Goal: Task Accomplishment & Management: Manage account settings

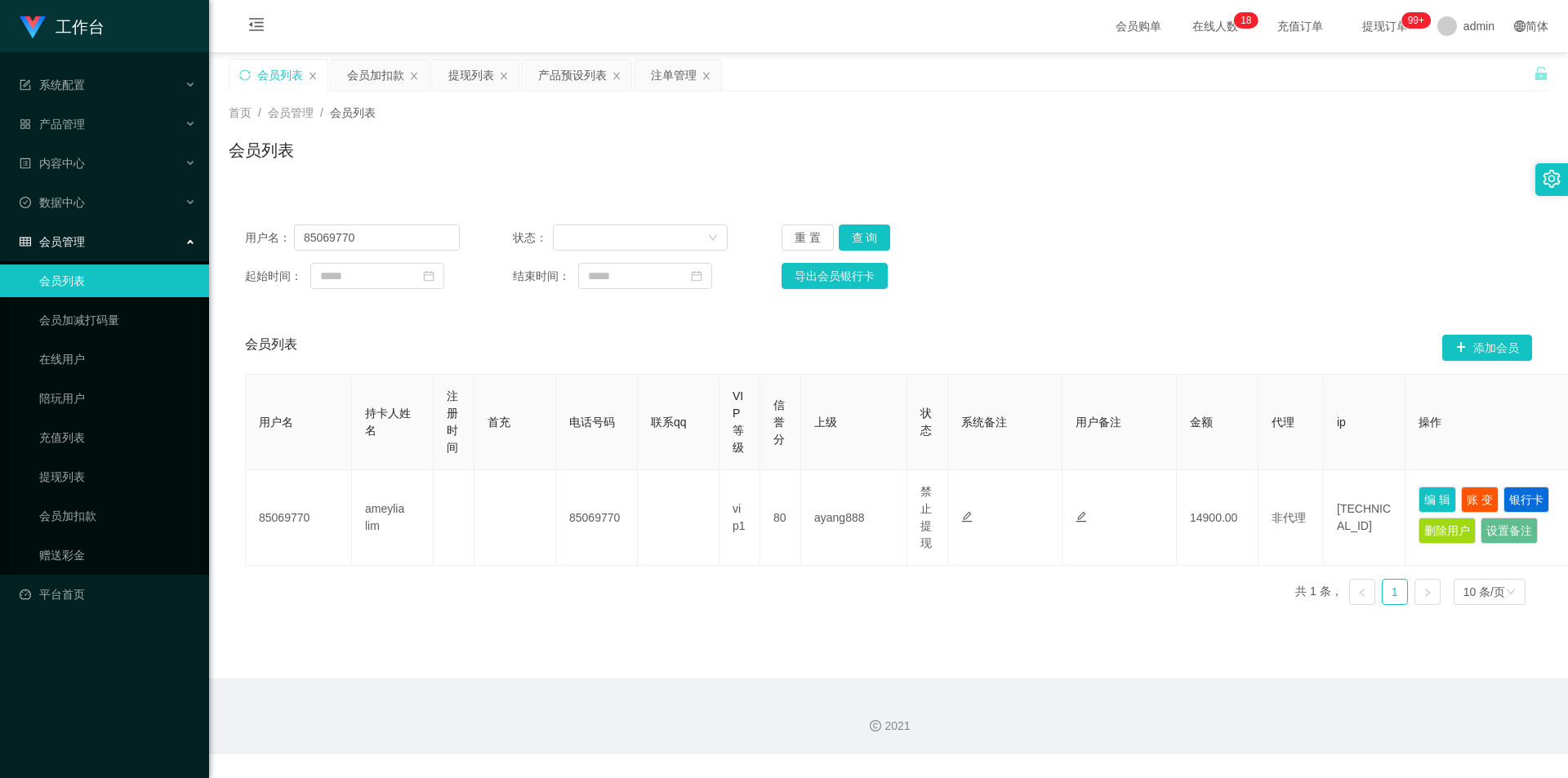
click at [368, 70] on div "会员加扣款" at bounding box center [376, 75] width 57 height 31
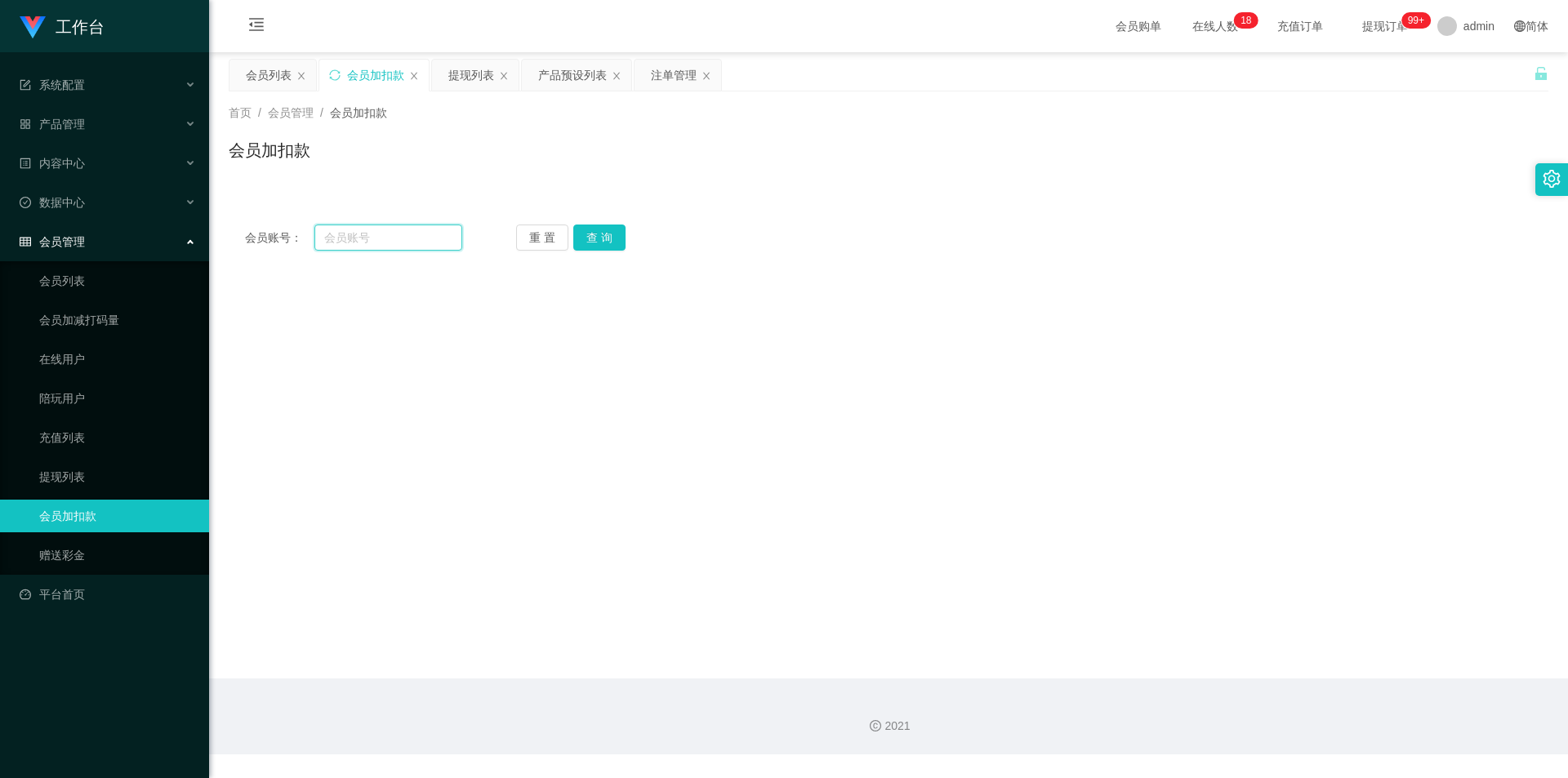
click at [366, 233] on input "text" at bounding box center [388, 238] width 148 height 26
paste input "85968163"
type input "85968163"
click at [590, 232] on button "查 询" at bounding box center [600, 238] width 52 height 26
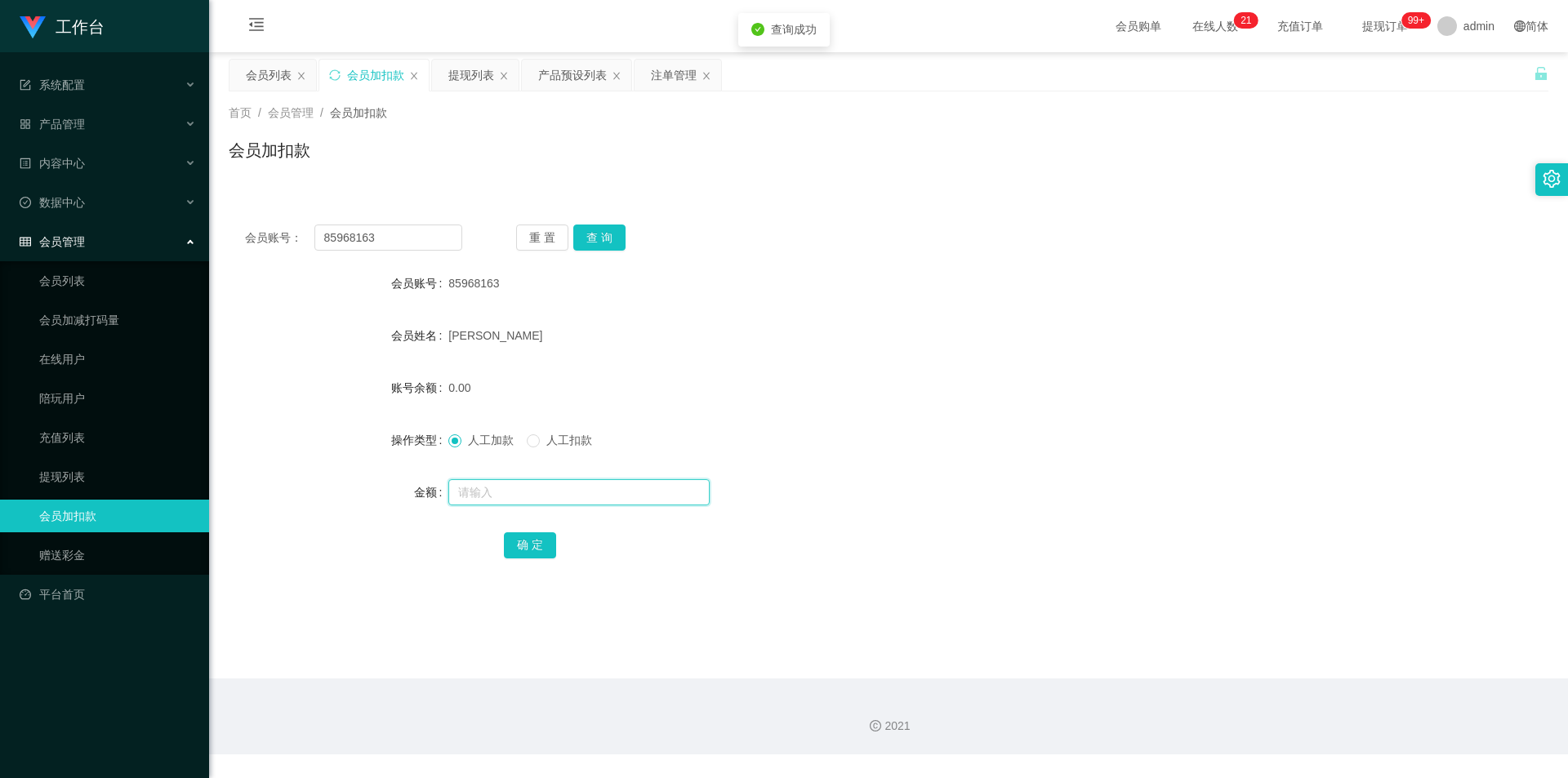
click at [474, 493] on input "text" at bounding box center [579, 492] width 261 height 26
type input "1000"
click at [519, 552] on button "确 定" at bounding box center [530, 546] width 52 height 26
click at [748, 386] on div "1000.00" at bounding box center [833, 388] width 770 height 33
click at [278, 76] on div "会员列表" at bounding box center [268, 75] width 46 height 31
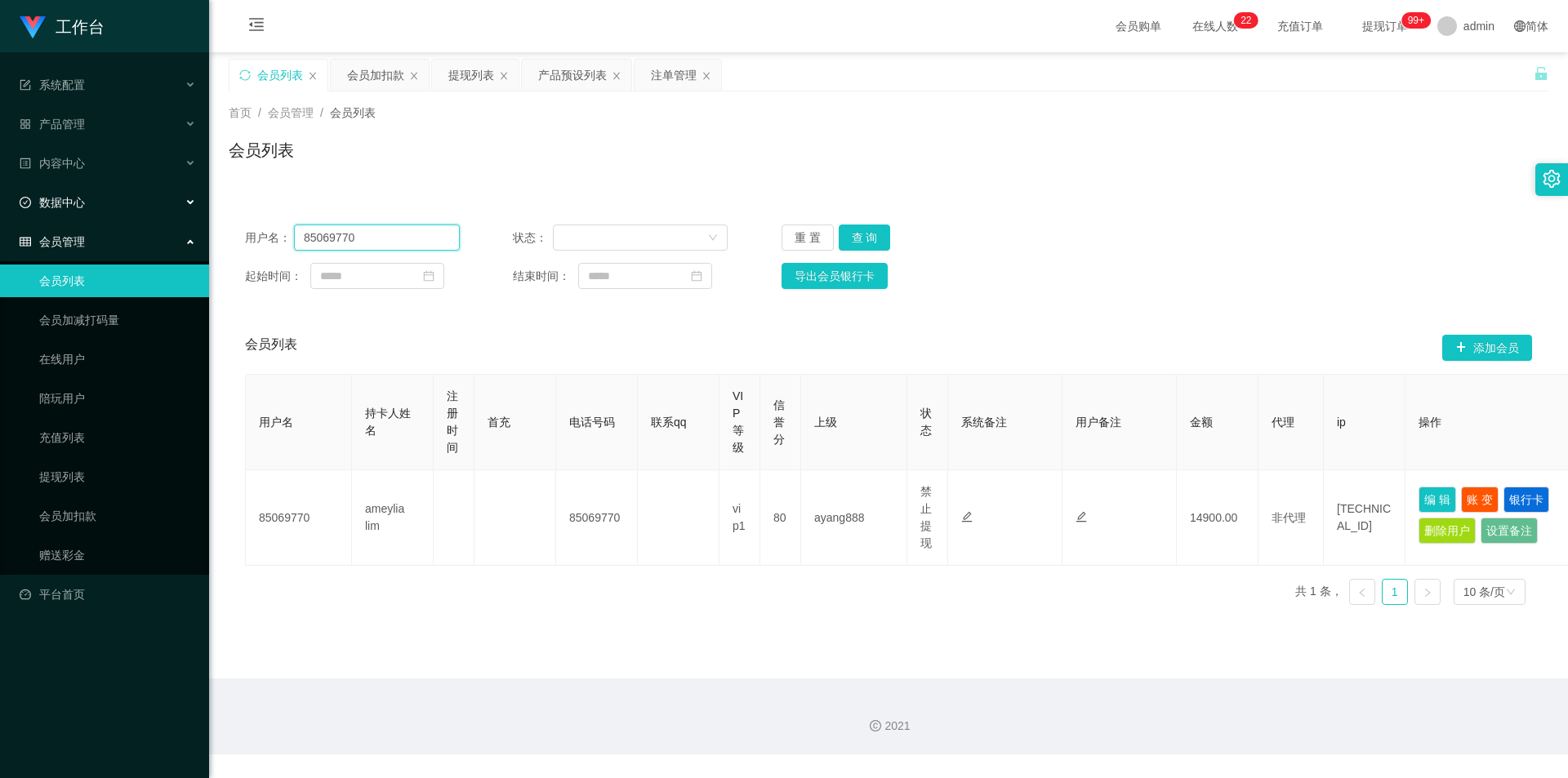
drag, startPoint x: 377, startPoint y: 235, endPoint x: 57, endPoint y: 212, distance: 320.8
click at [0, 214] on section "工作台 系统配置 系统配置列表 管理员列表 管理员分组 支付通道 产品管理 产品列表 产品预设列表 开奖记录 注单管理 即时注单 内容中心 数据中心 会员管理…" at bounding box center [784, 377] width 1568 height 755
paste input "968163"
type input "85968163"
click at [857, 233] on button "查 询" at bounding box center [865, 238] width 52 height 26
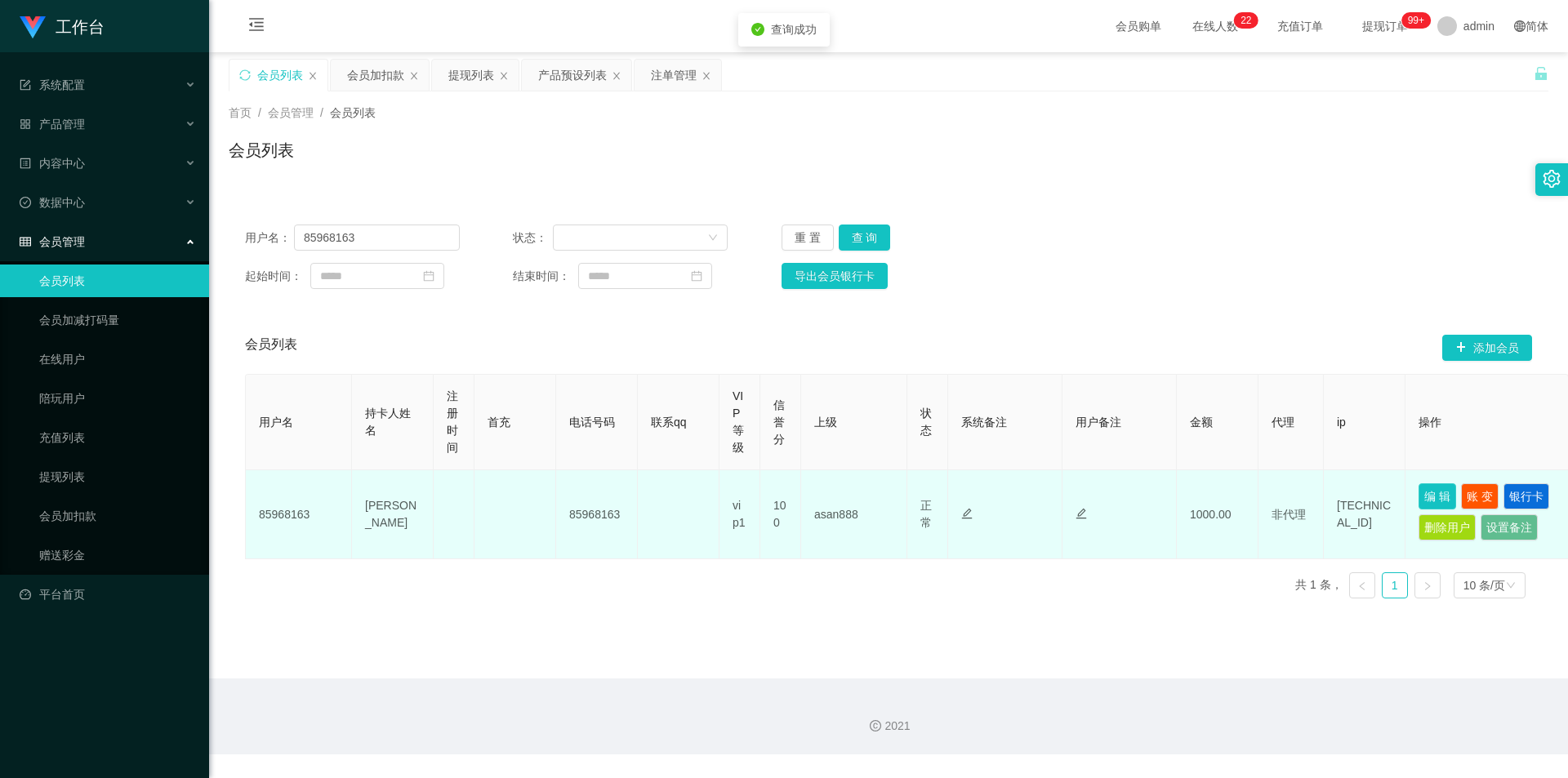
click at [1438, 495] on button "编 辑" at bounding box center [1437, 496] width 37 height 26
type input "85968163"
type input "[PERSON_NAME]"
type input "100"
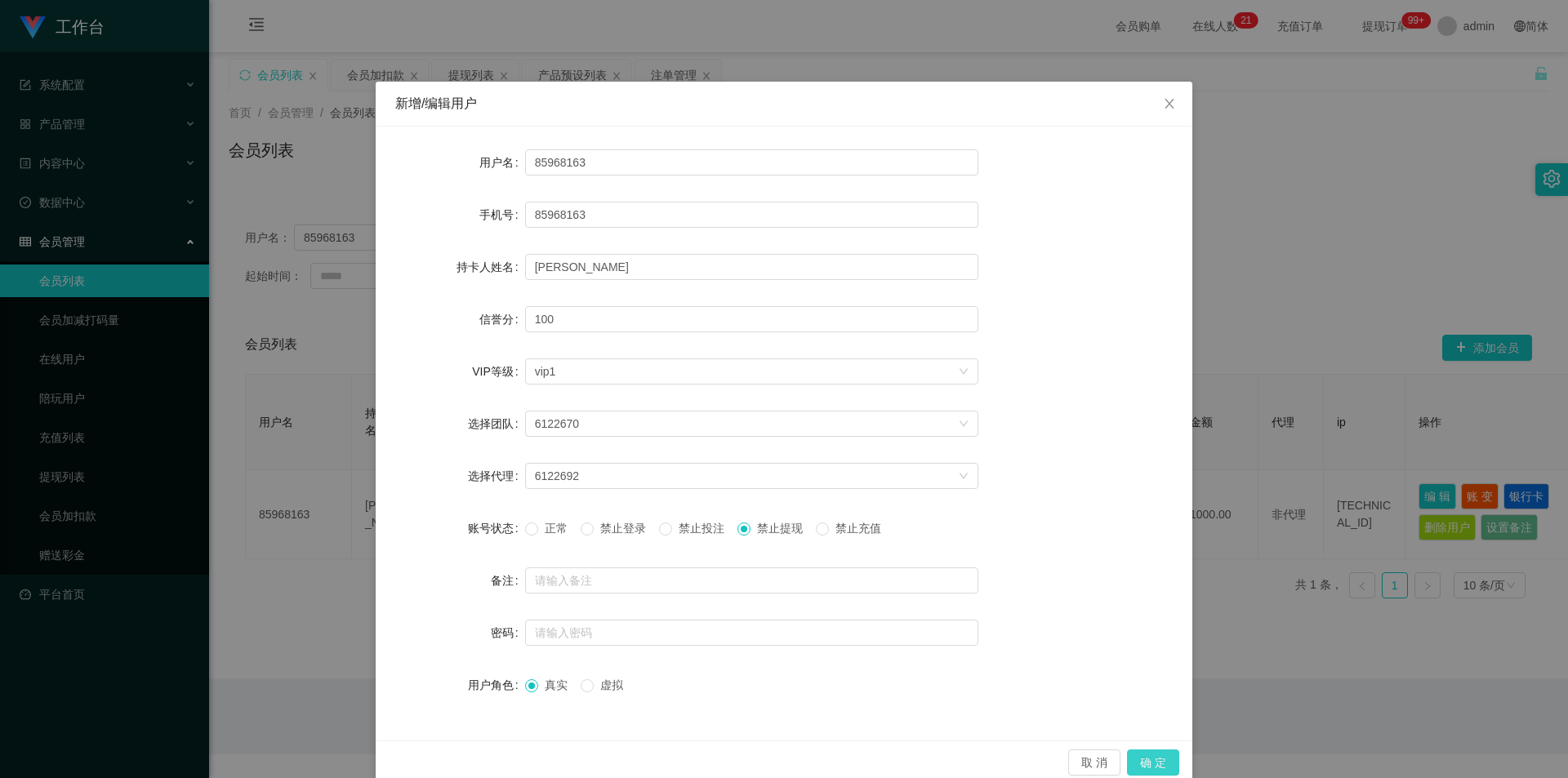
click at [1150, 762] on button "确 定" at bounding box center [1153, 762] width 52 height 26
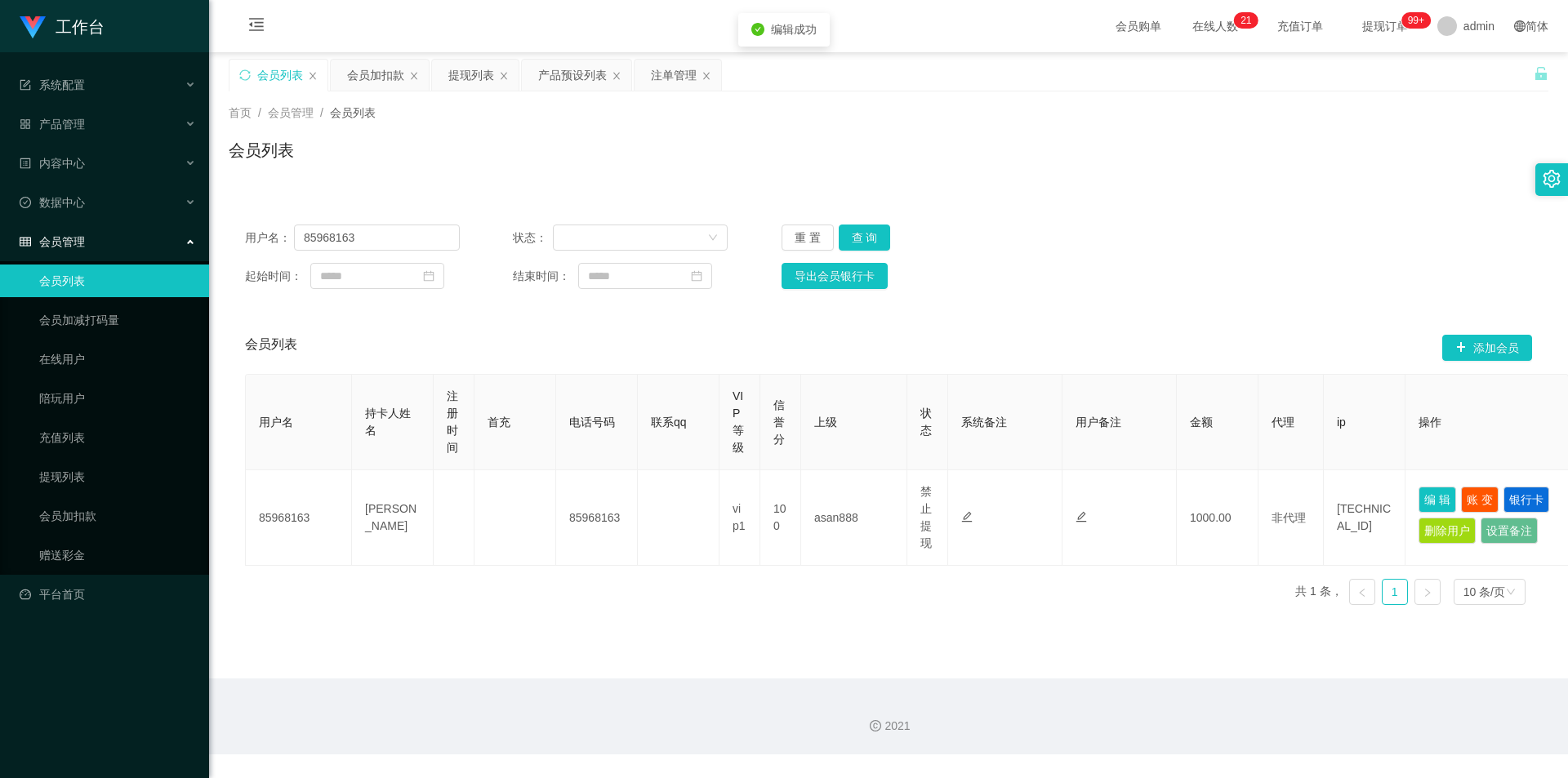
click at [1171, 279] on div "起始时间： 结束时间： 导出会员银行卡" at bounding box center [888, 276] width 1287 height 26
drag, startPoint x: 1225, startPoint y: 252, endPoint x: 1243, endPoint y: 228, distance: 30.0
click at [1232, 245] on div "用户名： 85968163 状态： 重 置 查 询 起始时间： 结束时间： 导出会员银行卡" at bounding box center [889, 257] width 1320 height 97
click at [1082, 260] on div "用户名： 85968163 状态： 重 置 查 询 起始时间： 结束时间： 导出会员银行卡" at bounding box center [889, 257] width 1320 height 97
drag, startPoint x: 374, startPoint y: 82, endPoint x: 423, endPoint y: 265, distance: 189.4
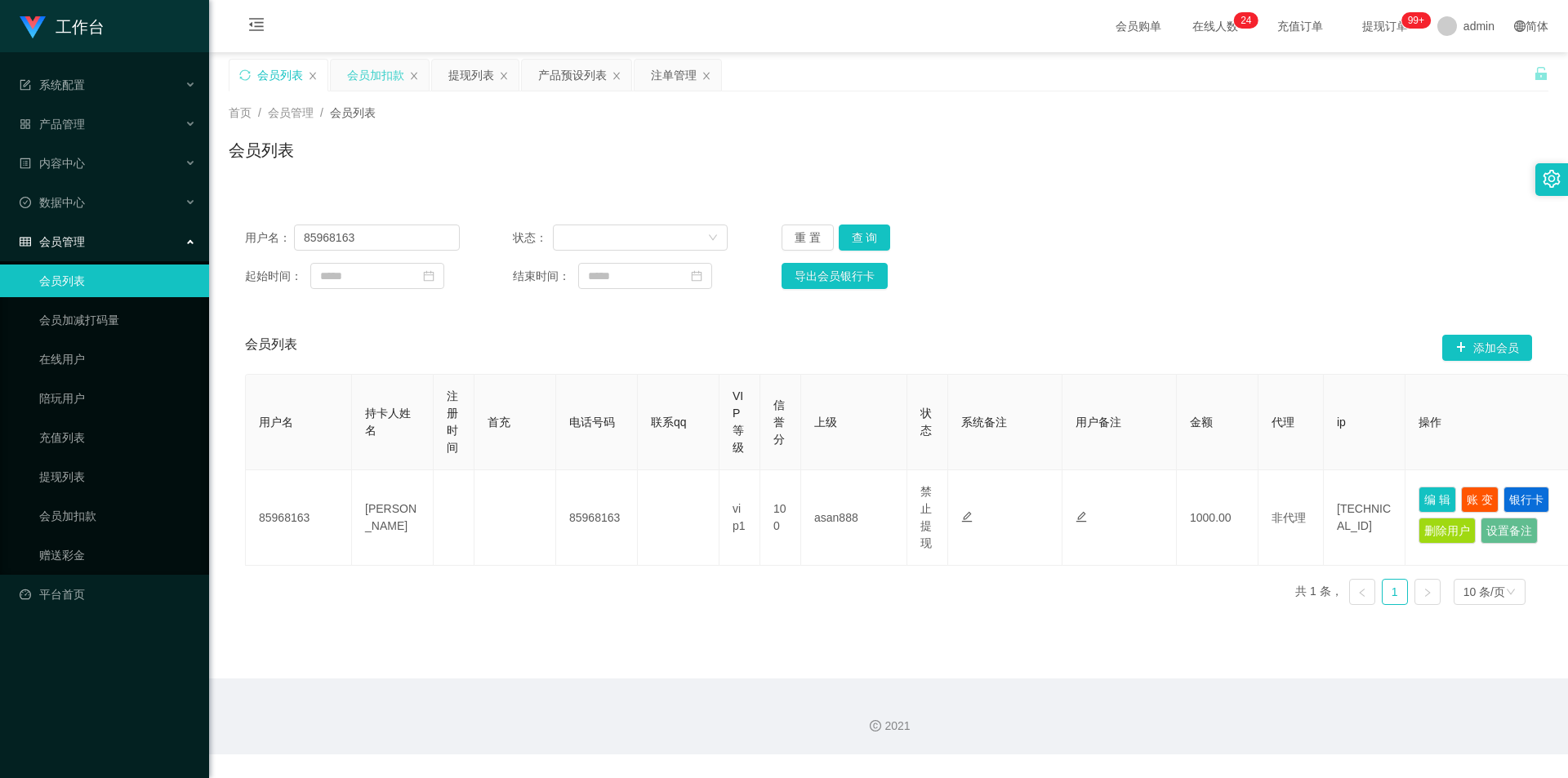
click at [373, 82] on div "会员加扣款" at bounding box center [376, 75] width 57 height 31
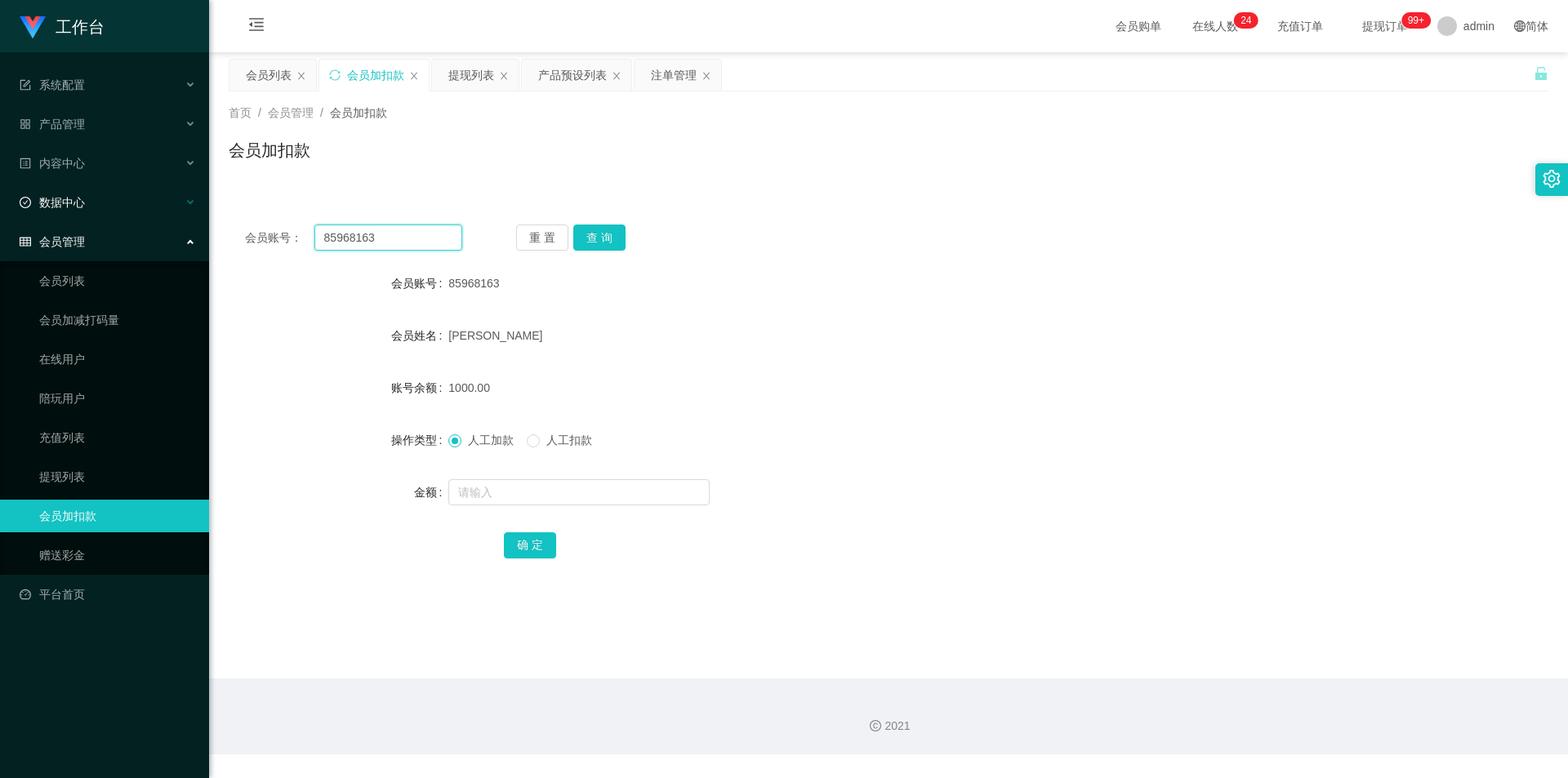
drag, startPoint x: 368, startPoint y: 236, endPoint x: 0, endPoint y: 217, distance: 368.5
click at [0, 217] on section "工作台 系统配置 系统配置列表 管理员列表 管理员分组 支付通道 产品管理 产品列表 产品预设列表 开奖记录 注单管理 即时注单 内容中心 数据中心 会员管理…" at bounding box center [784, 377] width 1568 height 755
paste input "iziziiz8998"
type input "iziziiz8998"
click at [589, 237] on button "查 询" at bounding box center [600, 238] width 52 height 26
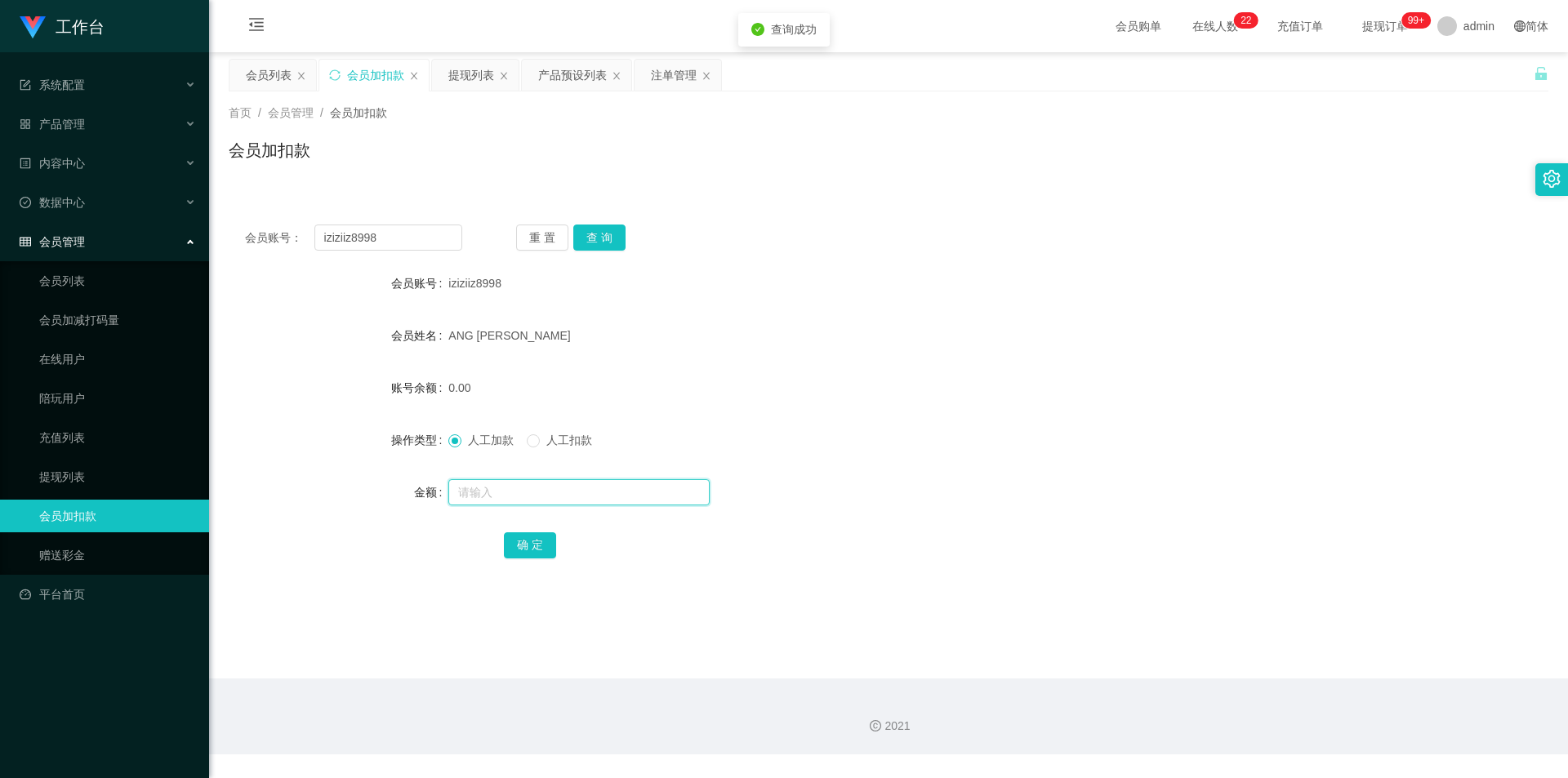
click at [502, 485] on input "text" at bounding box center [579, 492] width 261 height 26
type input "3000"
click at [535, 547] on button "确 定" at bounding box center [530, 546] width 52 height 26
click at [890, 231] on div "会员账号： iziziiz8998 重 置 查 询" at bounding box center [889, 238] width 1320 height 26
drag, startPoint x: 269, startPoint y: 76, endPoint x: 292, endPoint y: 99, distance: 32.5
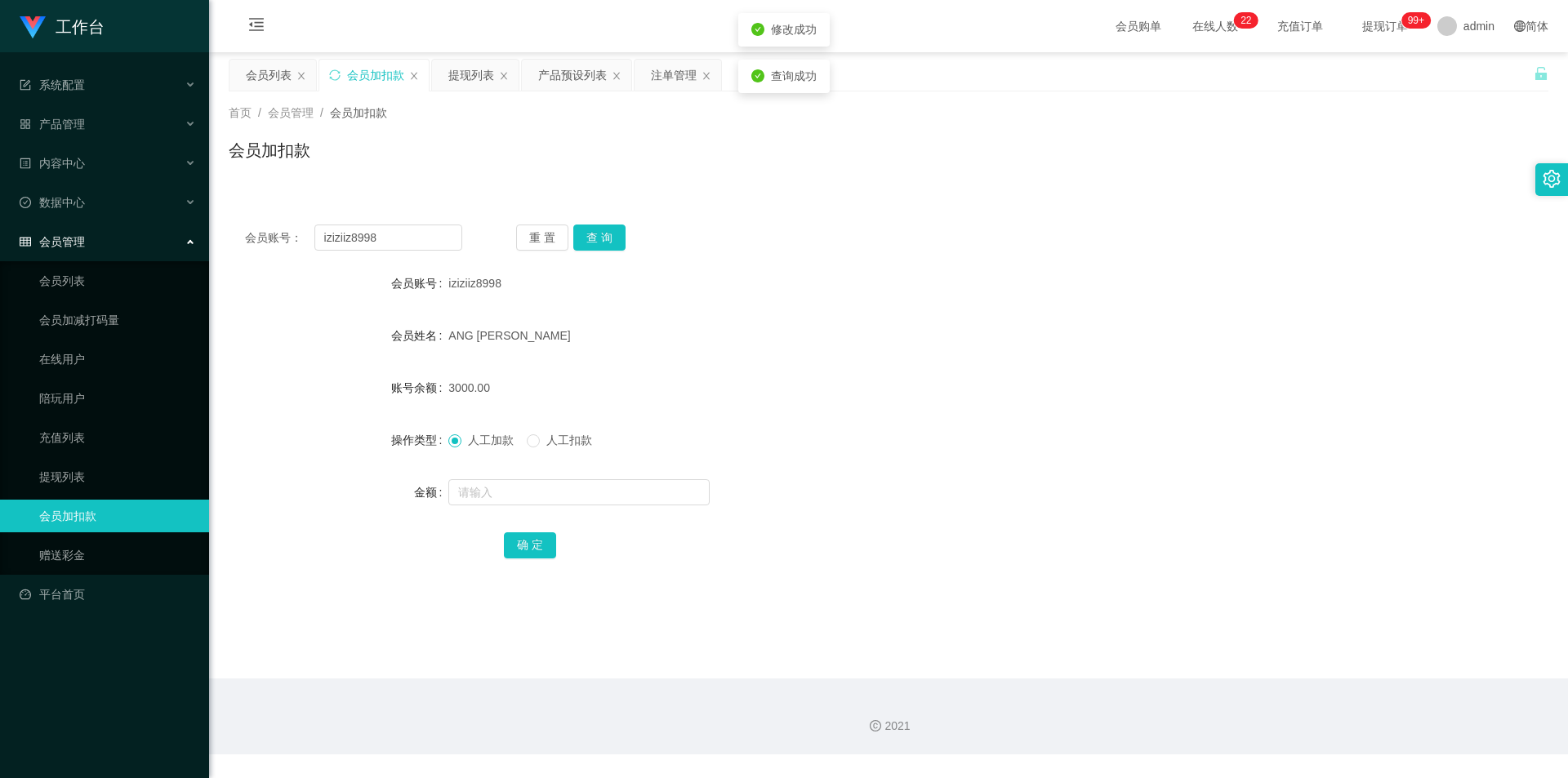
click at [269, 76] on div "会员列表" at bounding box center [268, 75] width 46 height 31
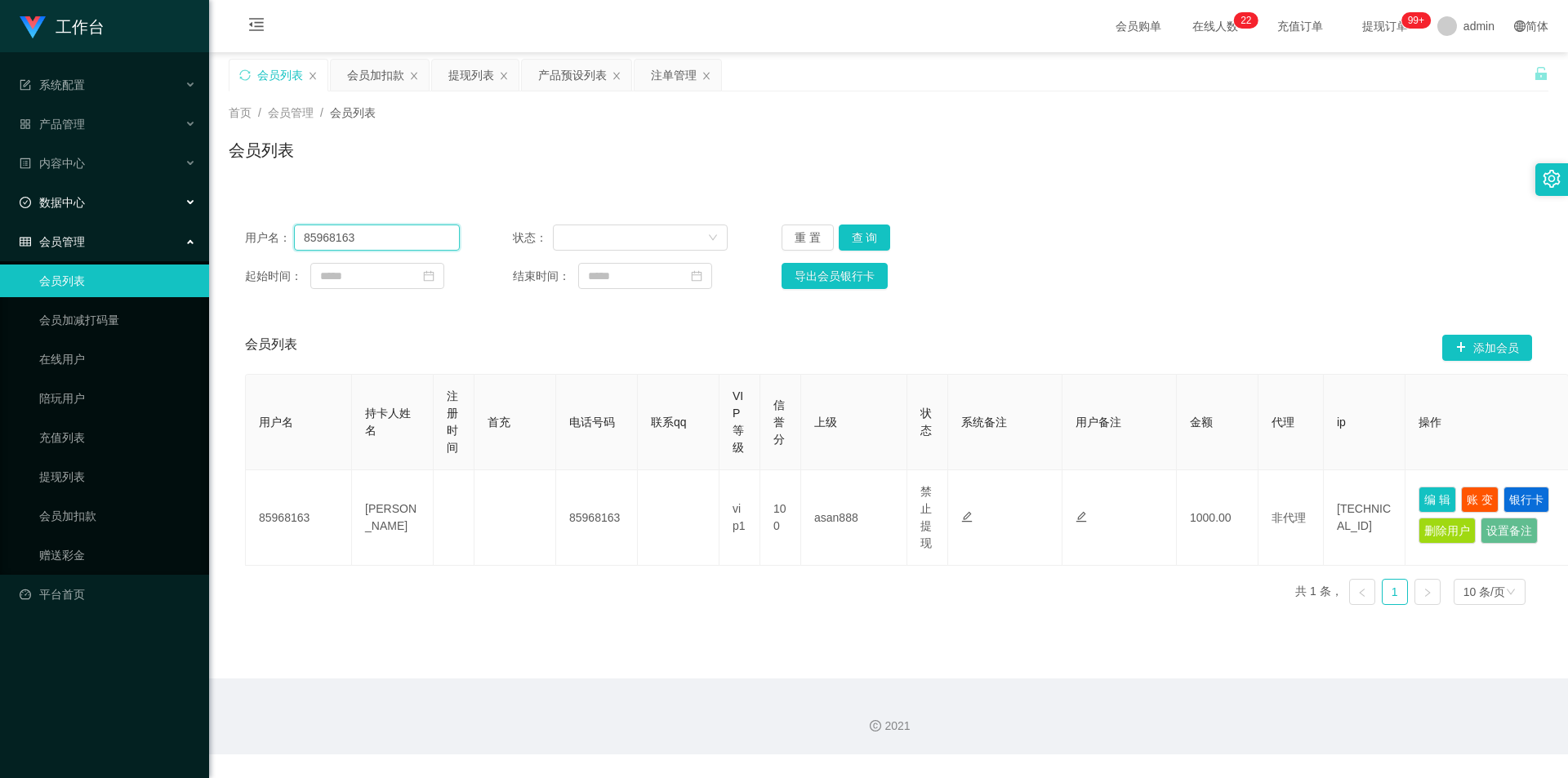
click at [0, 187] on section "工作台 系统配置 系统配置列表 管理员列表 管理员分组 支付通道 产品管理 产品列表 产品预设列表 开奖记录 注单管理 即时注单 内容中心 数据中心 会员管理…" at bounding box center [784, 377] width 1568 height 755
paste input "iziziiz8998"
type input "iziziiz8998"
click at [856, 238] on button "查 询" at bounding box center [865, 238] width 52 height 26
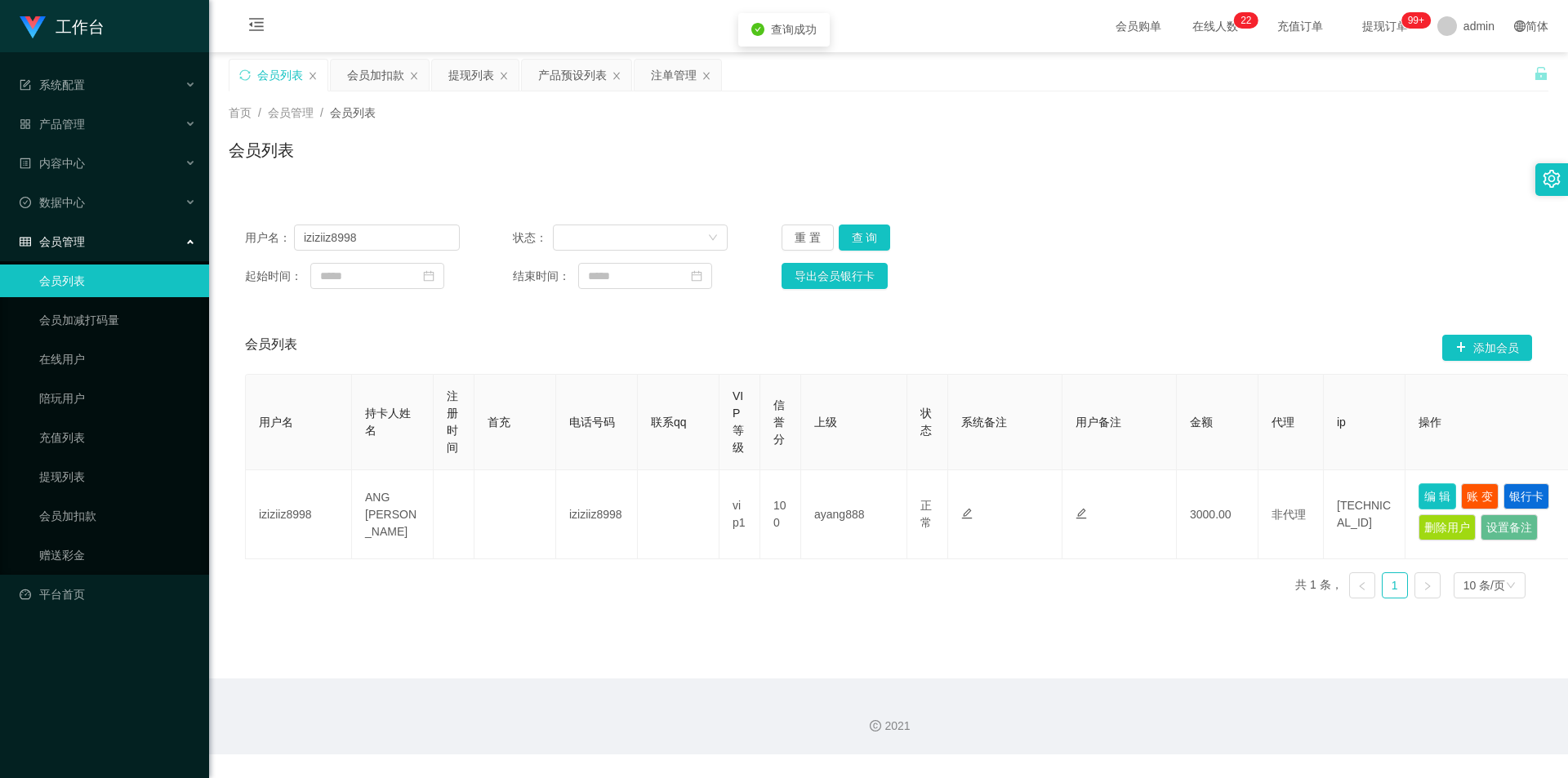
drag, startPoint x: 1436, startPoint y: 495, endPoint x: 1351, endPoint y: 467, distance: 89.5
click at [1435, 495] on button "编 辑" at bounding box center [1437, 496] width 37 height 26
type input "iziziiz8998"
type input "ANG [PERSON_NAME]"
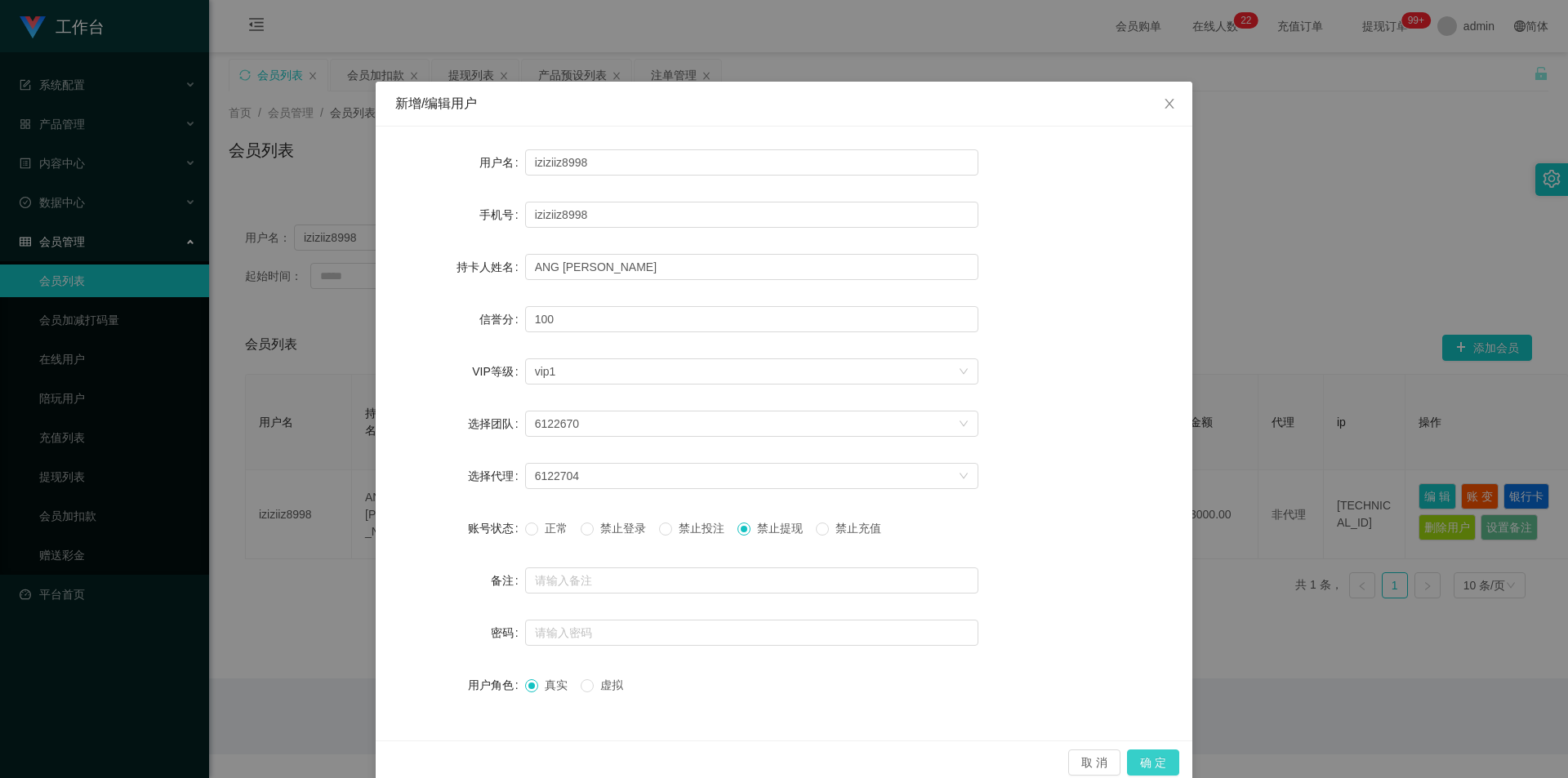
click at [1146, 755] on button "确 定" at bounding box center [1153, 762] width 52 height 26
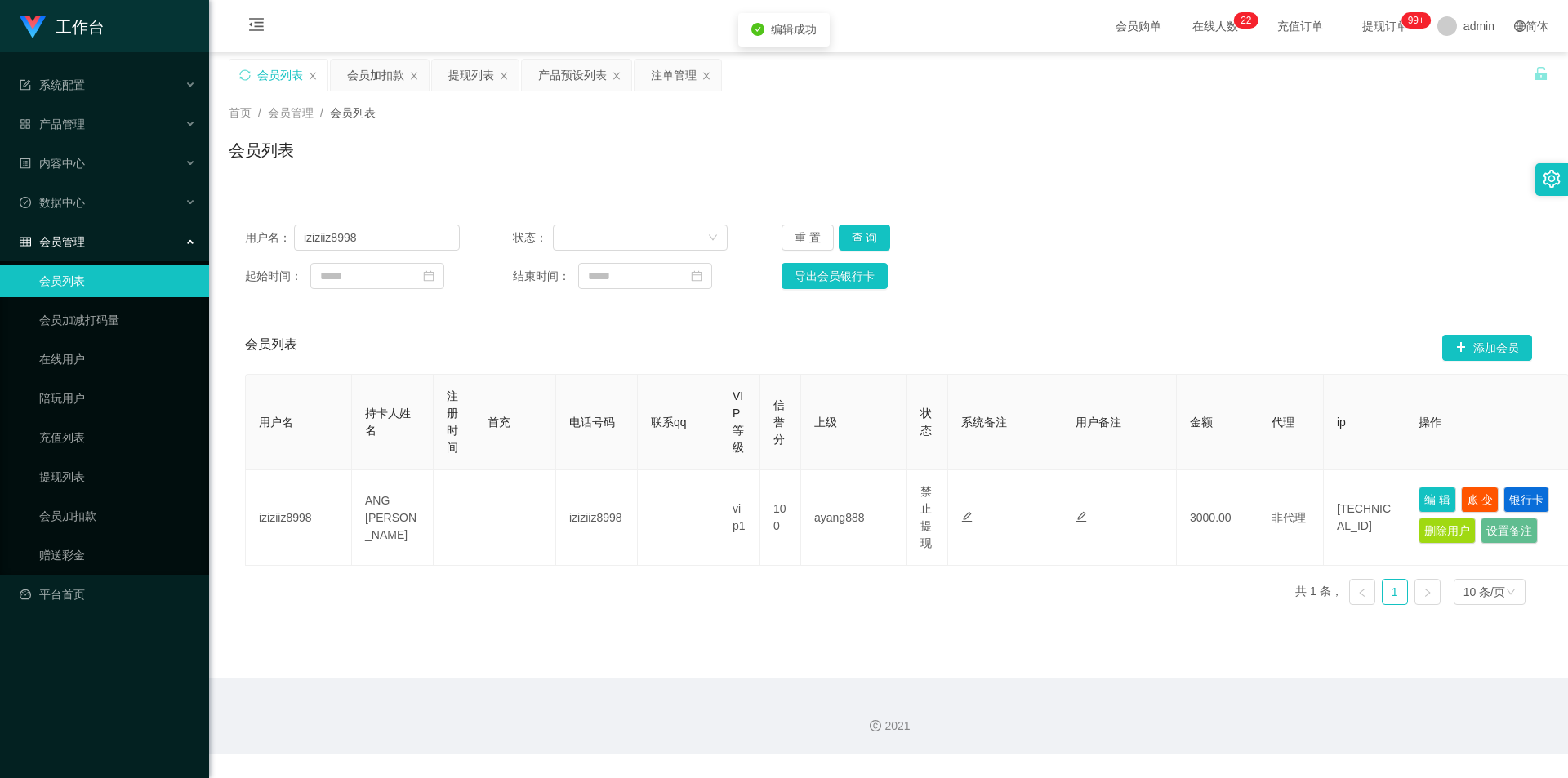
click at [1204, 192] on div "用户名： iziziiz8998 状态： 重 置 查 询 起始时间： 结束时间： 导出会员银行卡 会员列表 添加会员 用户名 持卡人姓名 注册时间 首充 电话…" at bounding box center [889, 402] width 1320 height 429
click at [364, 80] on div "会员加扣款" at bounding box center [376, 75] width 57 height 31
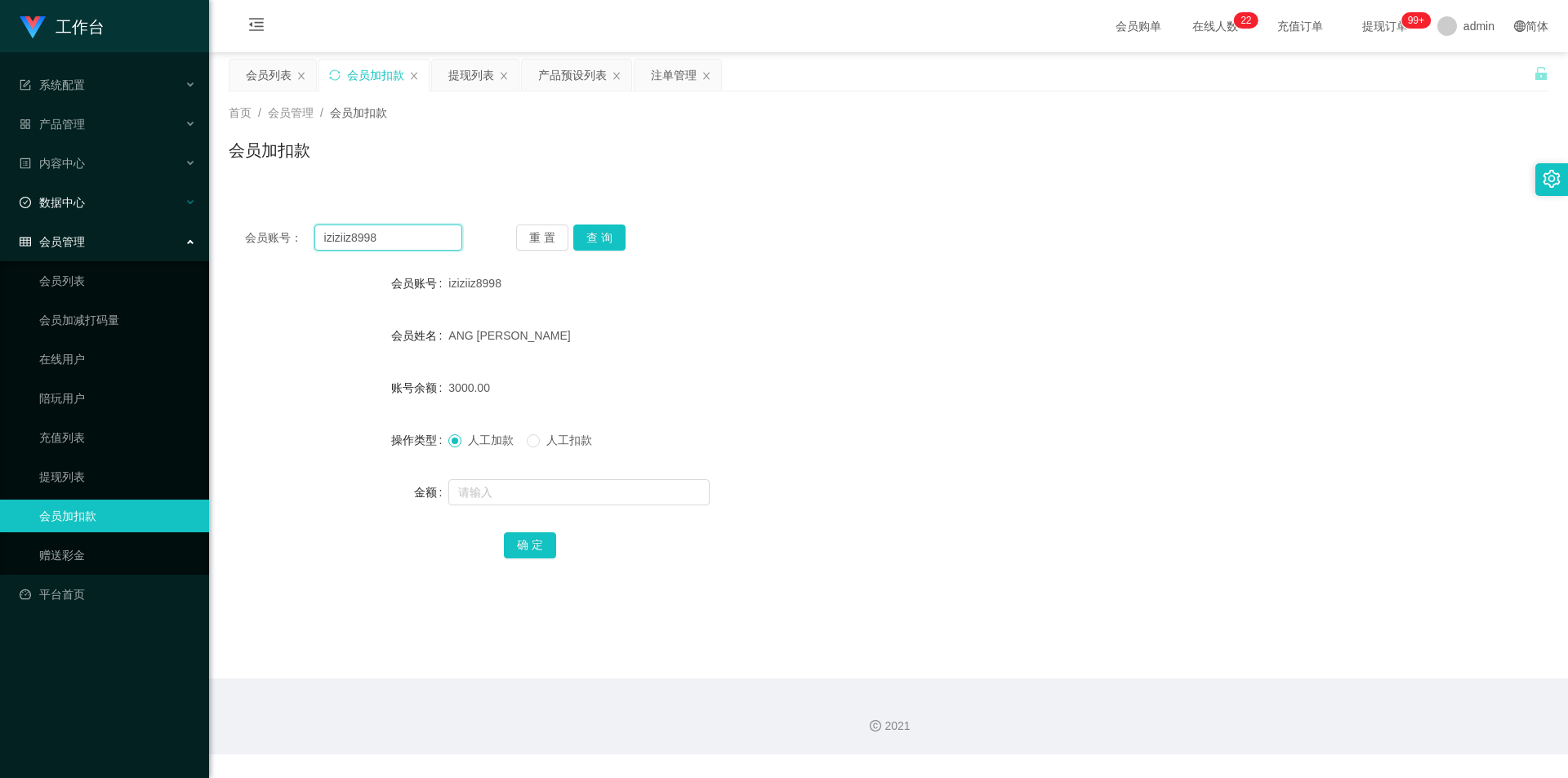
drag, startPoint x: 362, startPoint y: 237, endPoint x: 0, endPoint y: 202, distance: 363.7
click at [0, 202] on section "工作台 系统配置 系统配置列表 管理员列表 管理员分组 支付通道 产品管理 产品列表 产品预设列表 开奖记录 注单管理 即时注单 内容中心 数据中心 会员管理…" at bounding box center [784, 377] width 1568 height 755
click at [606, 232] on button "查 询" at bounding box center [600, 238] width 52 height 26
click at [751, 244] on div "会员账号： iziziiz8998 重 置 查 询" at bounding box center [889, 238] width 1320 height 26
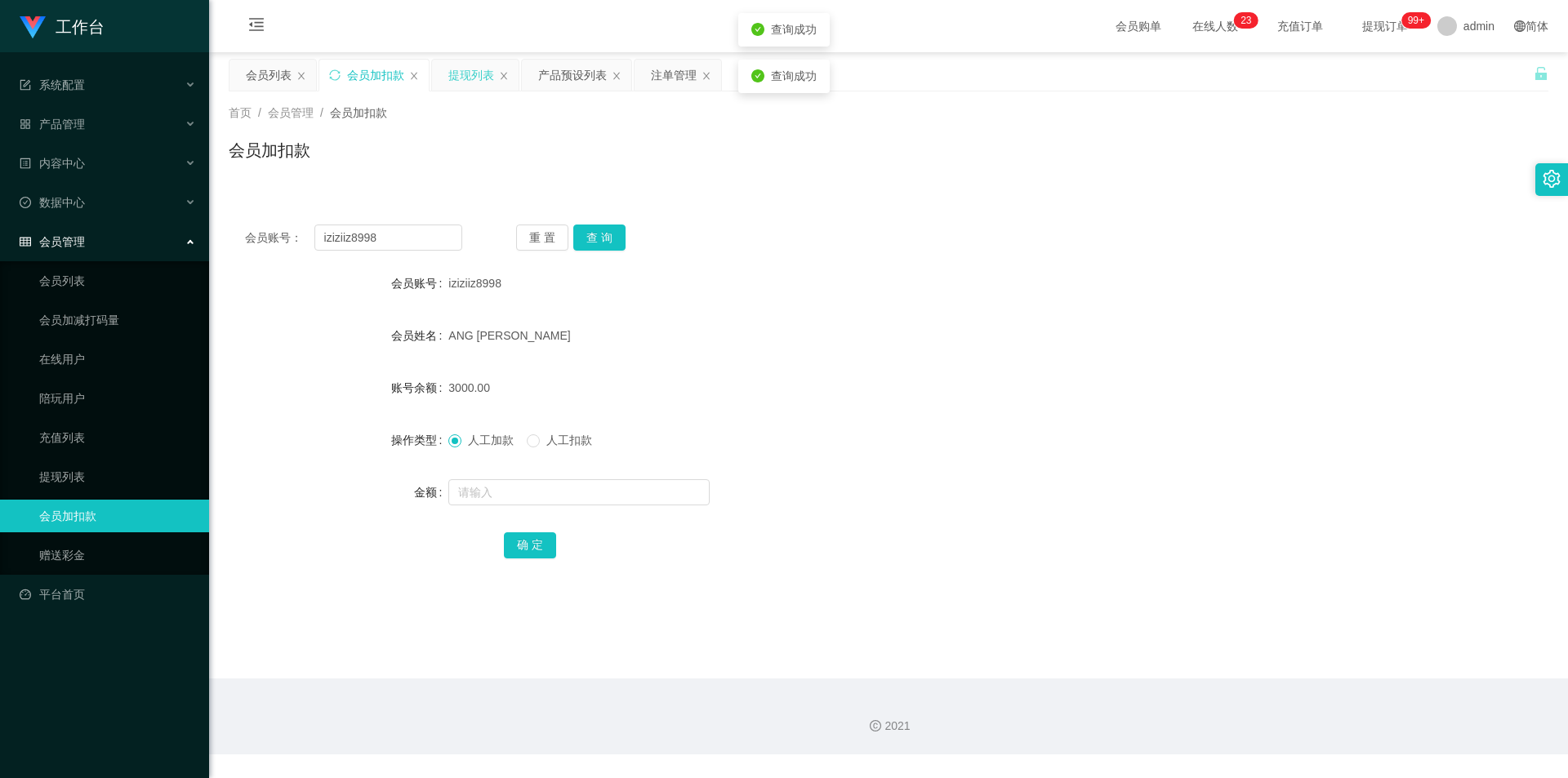
click at [468, 75] on div "提现列表" at bounding box center [471, 75] width 46 height 31
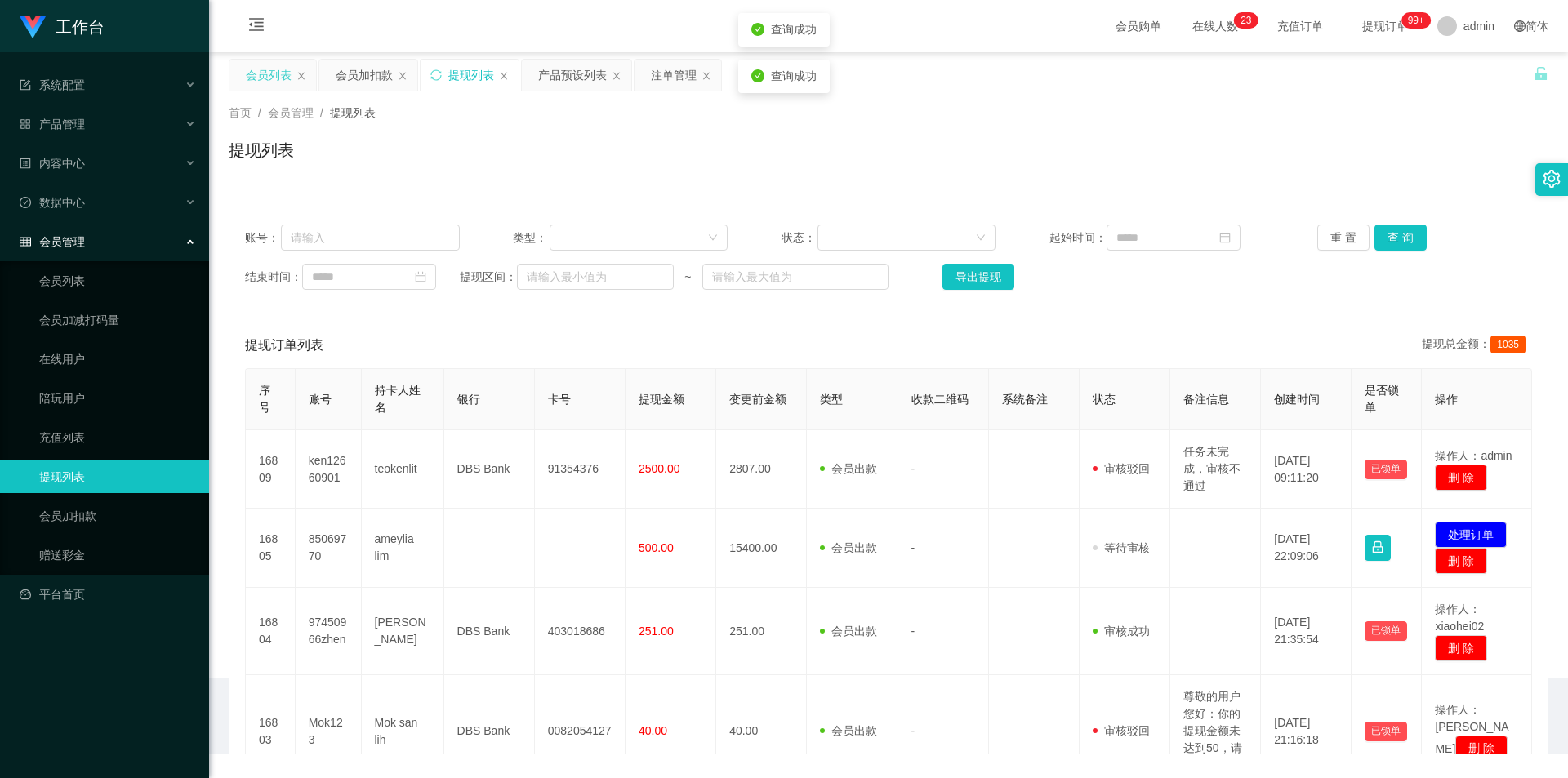
click at [271, 76] on div "会员列表" at bounding box center [268, 75] width 46 height 31
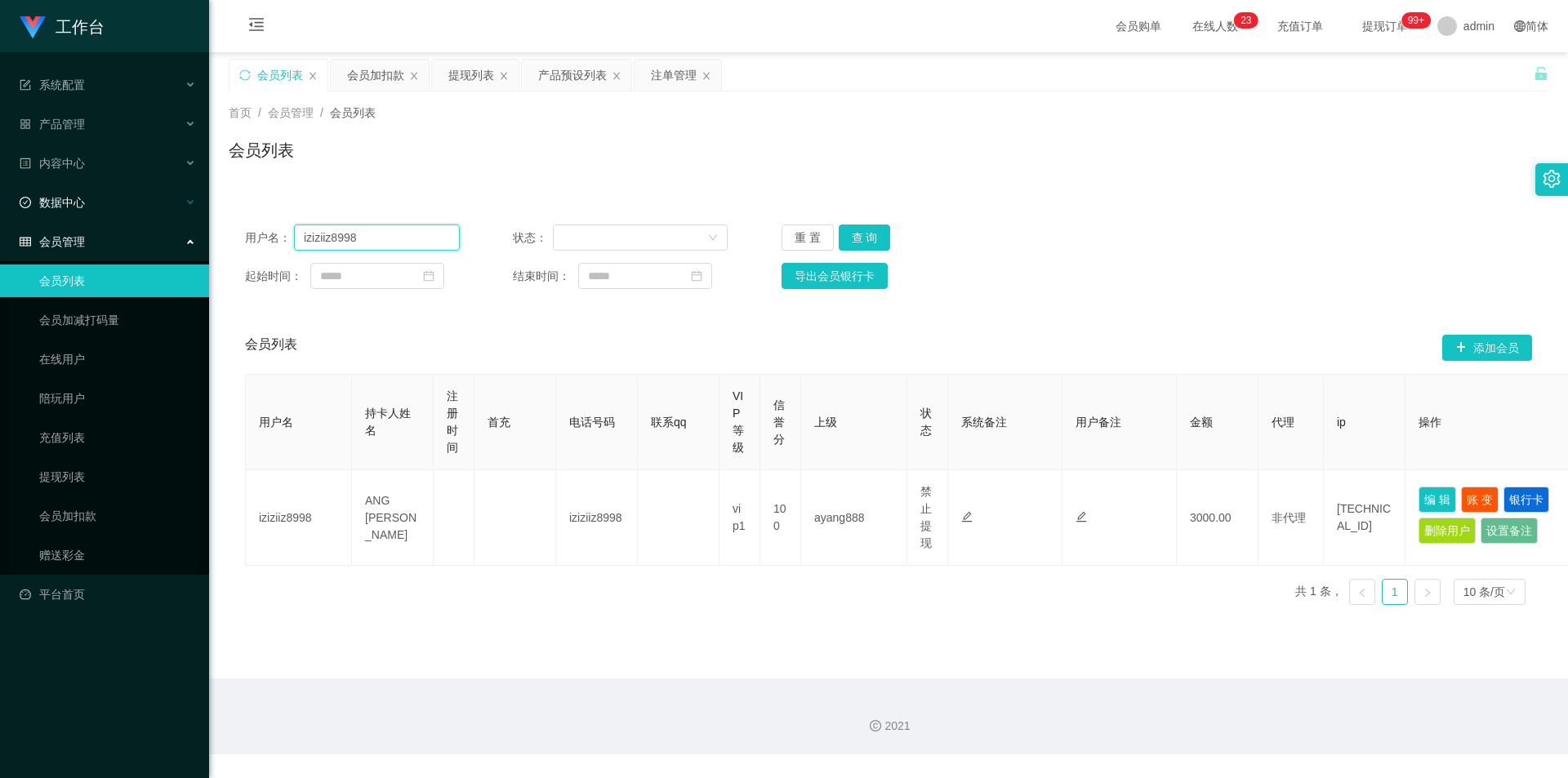
drag, startPoint x: 257, startPoint y: 228, endPoint x: 3, endPoint y: 194, distance: 256.3
click at [0, 201] on section "工作台 系统配置 系统配置列表 管理员列表 管理员分组 支付通道 产品管理 产品列表 产品预设列表 开奖记录 注单管理 即时注单 内容中心 数据中心 会员管理…" at bounding box center [784, 377] width 1568 height 755
click at [859, 239] on button "查 询" at bounding box center [865, 238] width 52 height 26
click at [1124, 234] on div "用户名： iziziiz8998 状态： 重 置 查 询" at bounding box center [888, 238] width 1287 height 26
